Goal: Entertainment & Leisure: Consume media (video, audio)

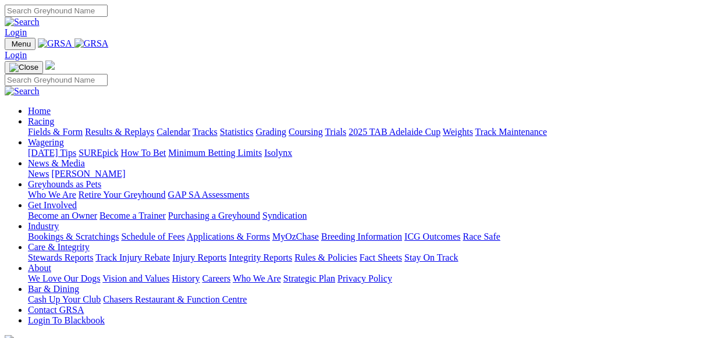
click at [147, 127] on link "Results & Replays" at bounding box center [119, 132] width 69 height 10
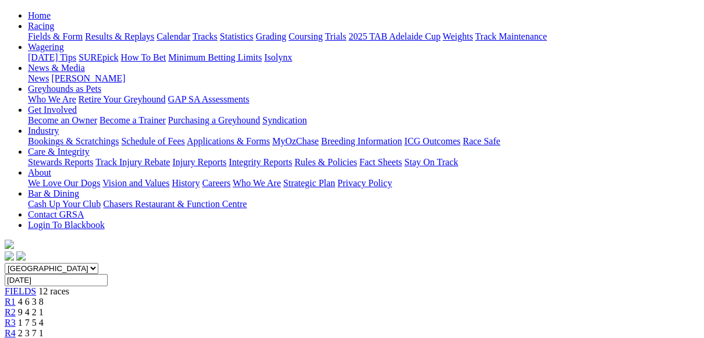
scroll to position [174, 0]
